Goal: Transaction & Acquisition: Subscribe to service/newsletter

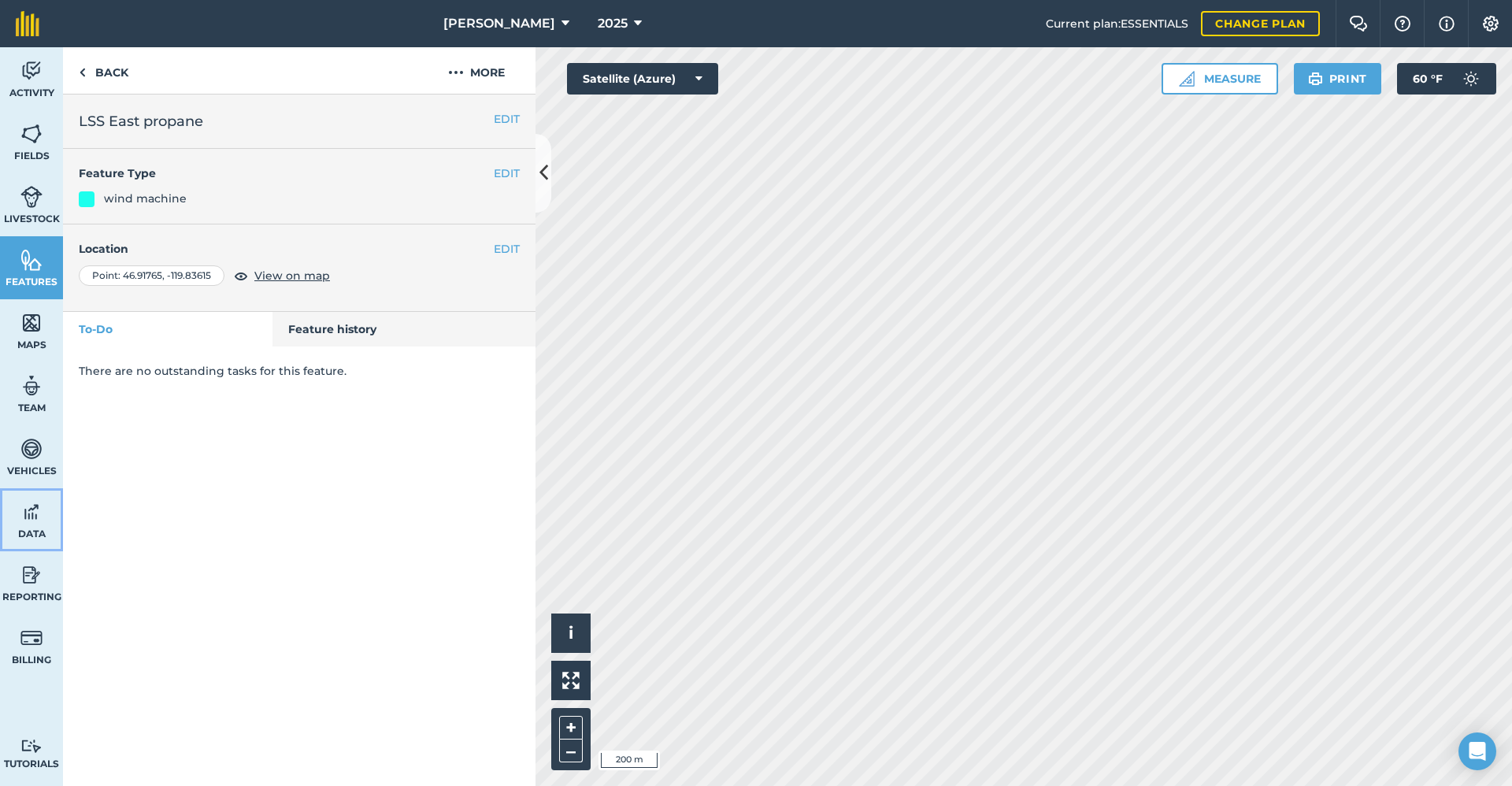
click at [33, 515] on img at bounding box center [32, 512] width 22 height 24
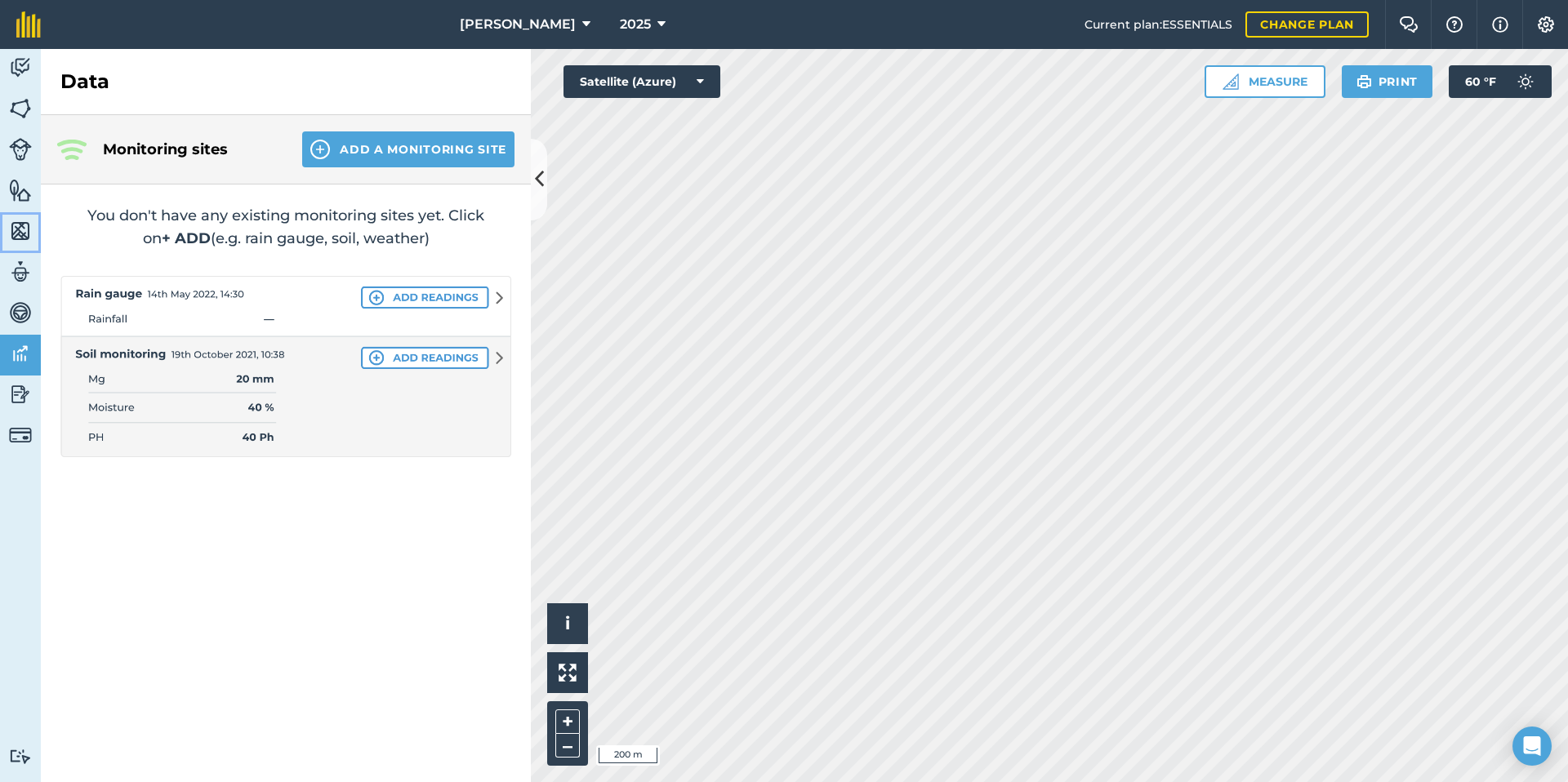
click at [20, 233] on img at bounding box center [20, 232] width 23 height 25
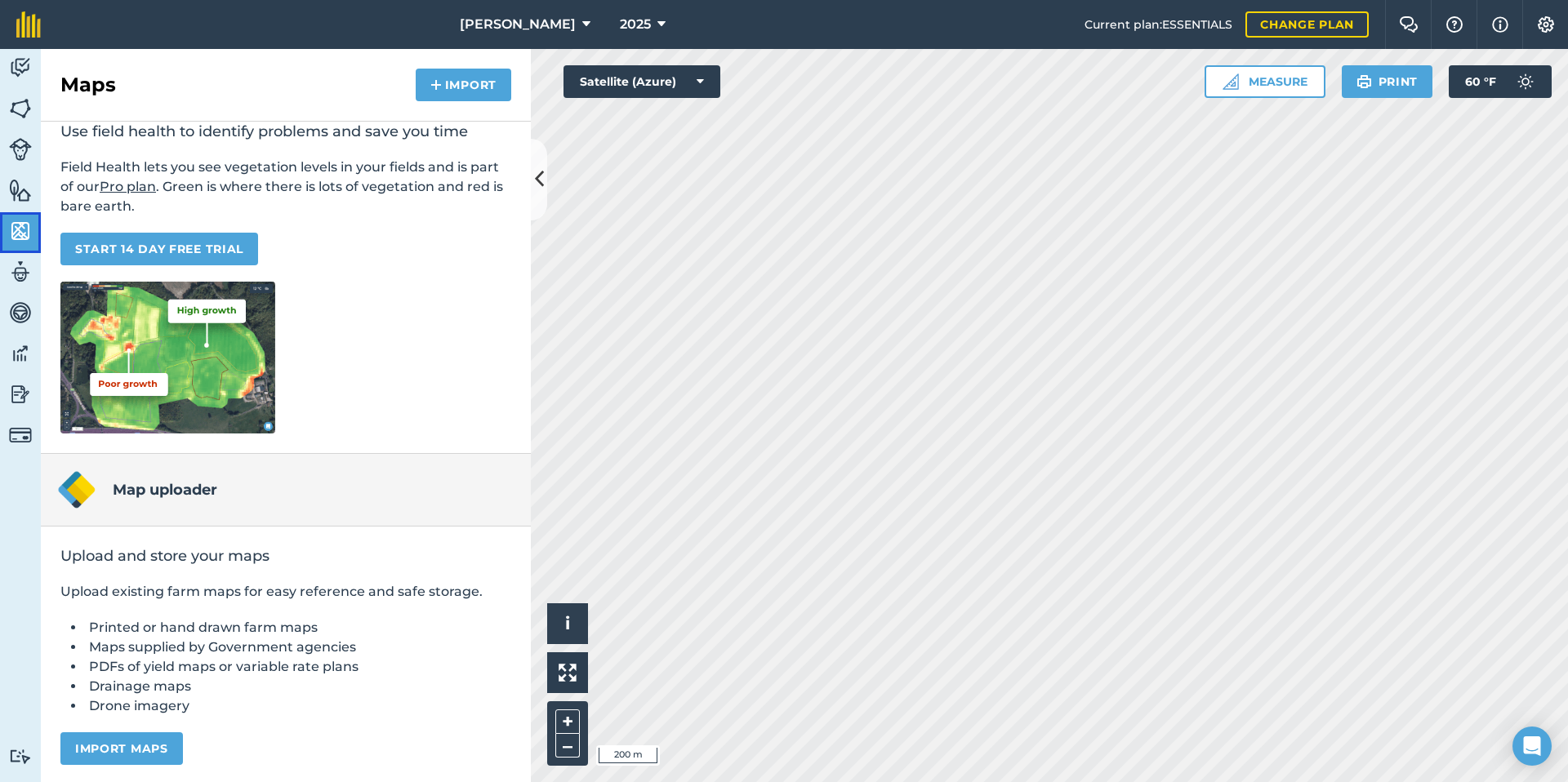
scroll to position [95, 0]
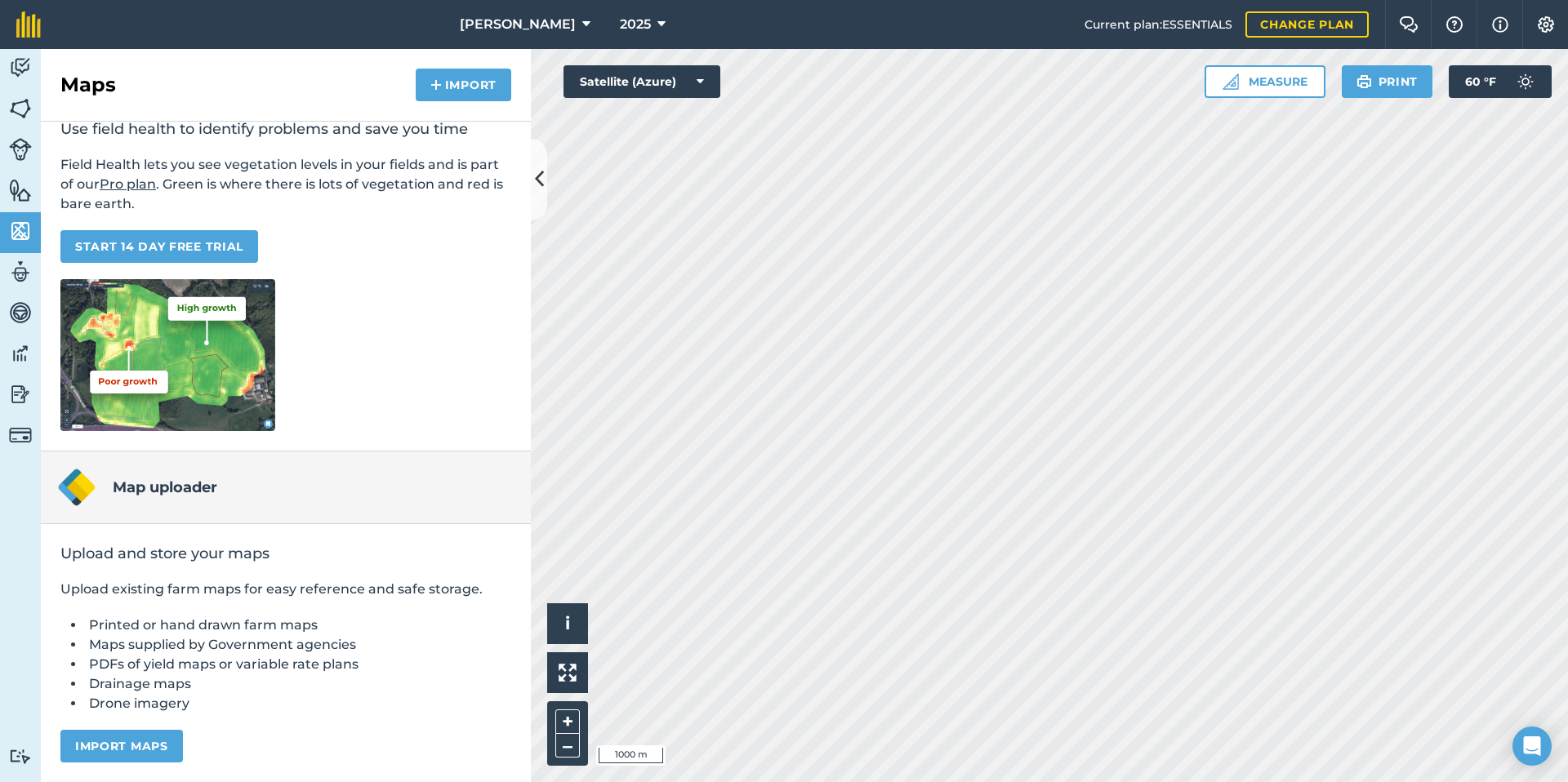
click at [154, 186] on link "Pro plan" at bounding box center [127, 184] width 56 height 15
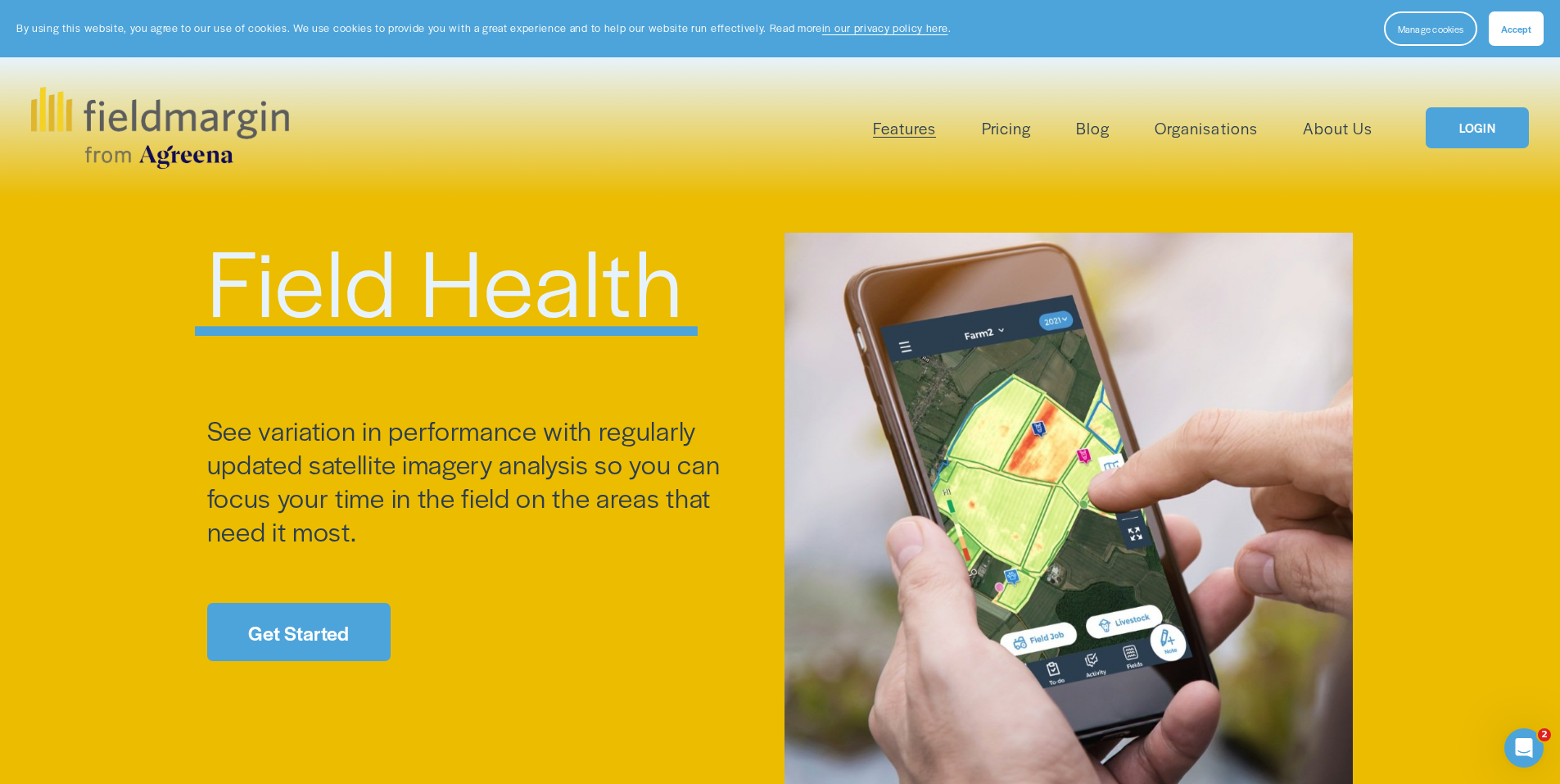
click at [998, 117] on link "Pricing" at bounding box center [1006, 128] width 49 height 27
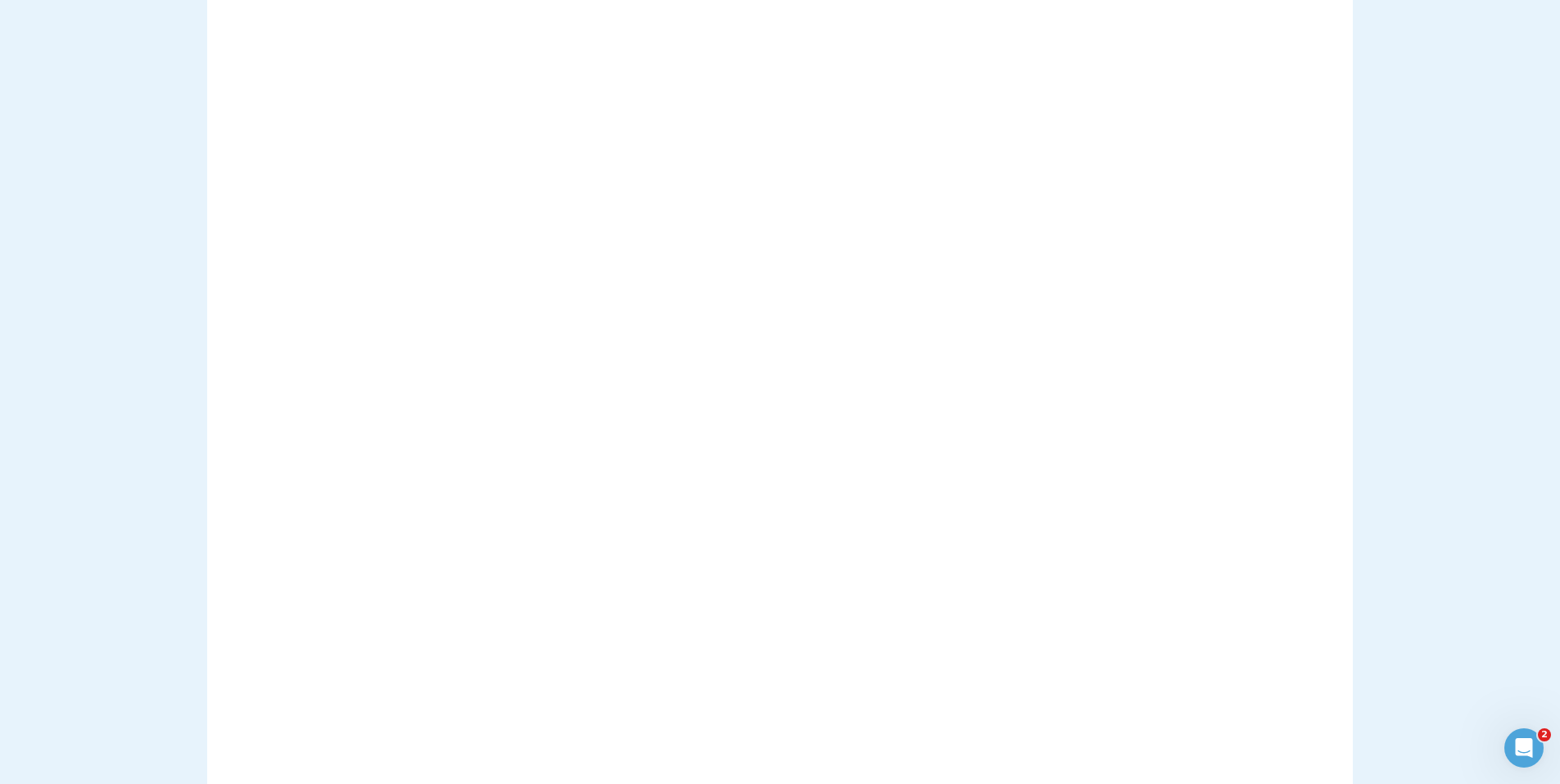
scroll to position [1556, 0]
